Goal: Find contact information: Find contact information

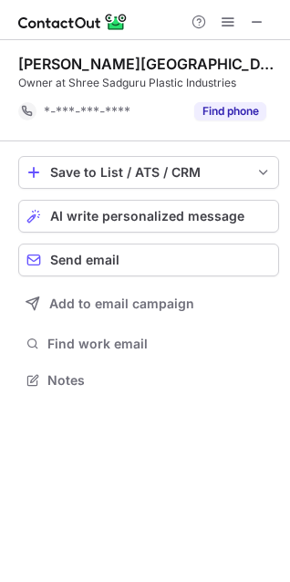
scroll to position [367, 290]
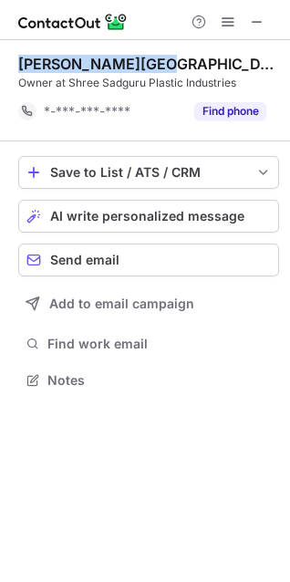
drag, startPoint x: 148, startPoint y: 62, endPoint x: 9, endPoint y: 60, distance: 138.6
click at [9, 60] on div "[PERSON_NAME] Owner at Shree Sadguru Plastic Industries *-***-***-**** Find pho…" at bounding box center [145, 223] width 290 height 367
copy div "[PERSON_NAME][GEOGRAPHIC_DATA]"
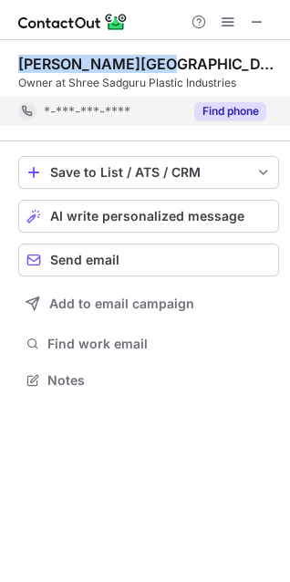
click at [235, 109] on button "Find phone" at bounding box center [230, 111] width 72 height 18
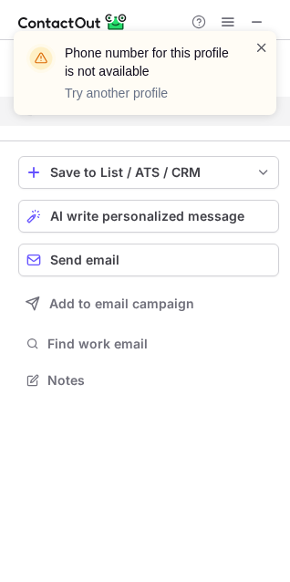
click at [262, 43] on span at bounding box center [261, 47] width 15 height 18
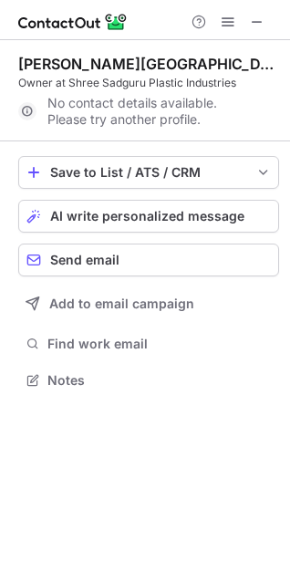
click at [40, 82] on div "Owner at Shree Sadguru Plastic Industries" at bounding box center [148, 83] width 261 height 16
click at [39, 82] on div "Owner at Shree Sadguru Plastic Industries" at bounding box center [148, 83] width 261 height 16
copy div "Owner"
